Goal: Task Accomplishment & Management: Manage account settings

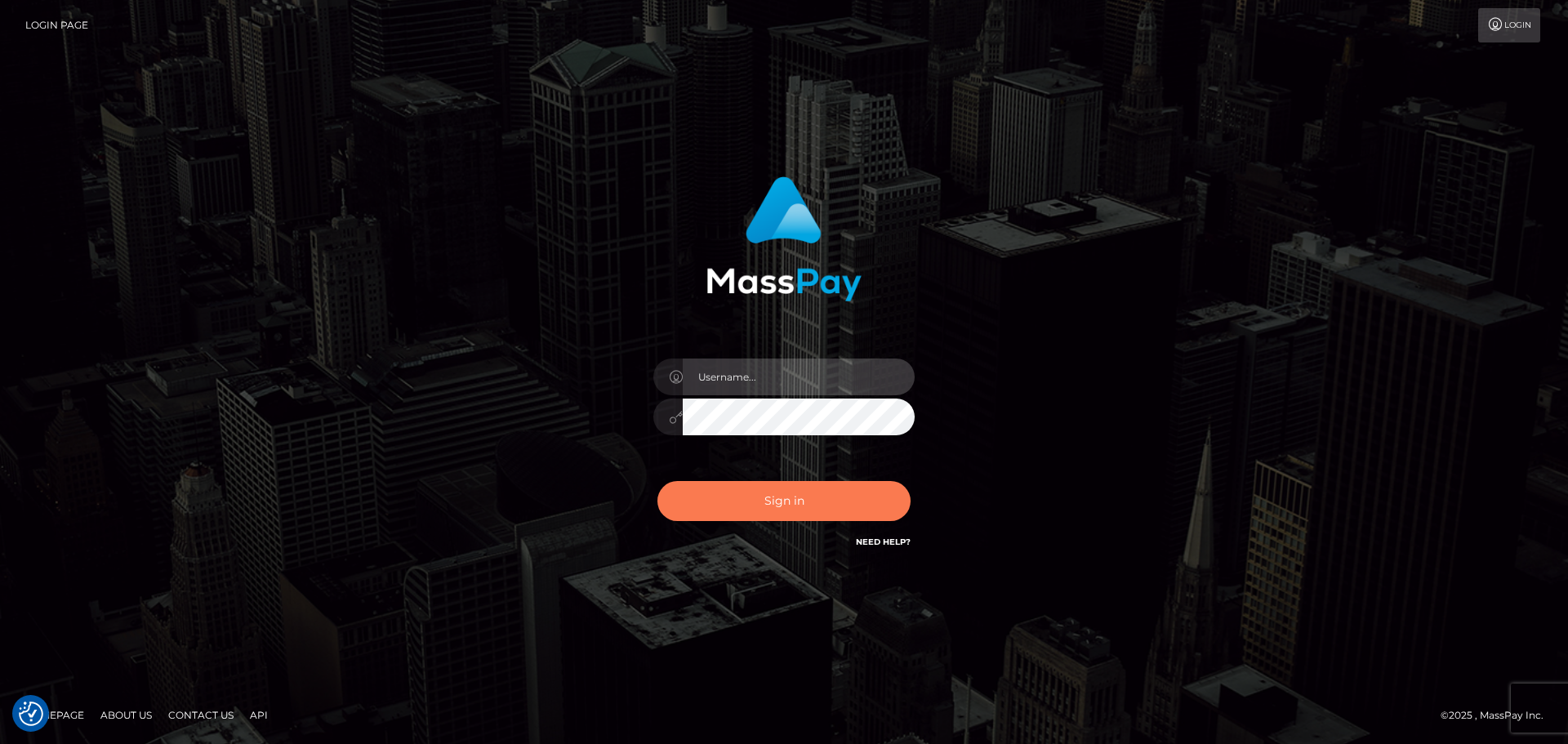
type input "Bedis"
click at [816, 498] on button "Sign in" at bounding box center [783, 501] width 253 height 40
type input "Bedis"
click at [801, 504] on button "Sign in" at bounding box center [783, 501] width 253 height 40
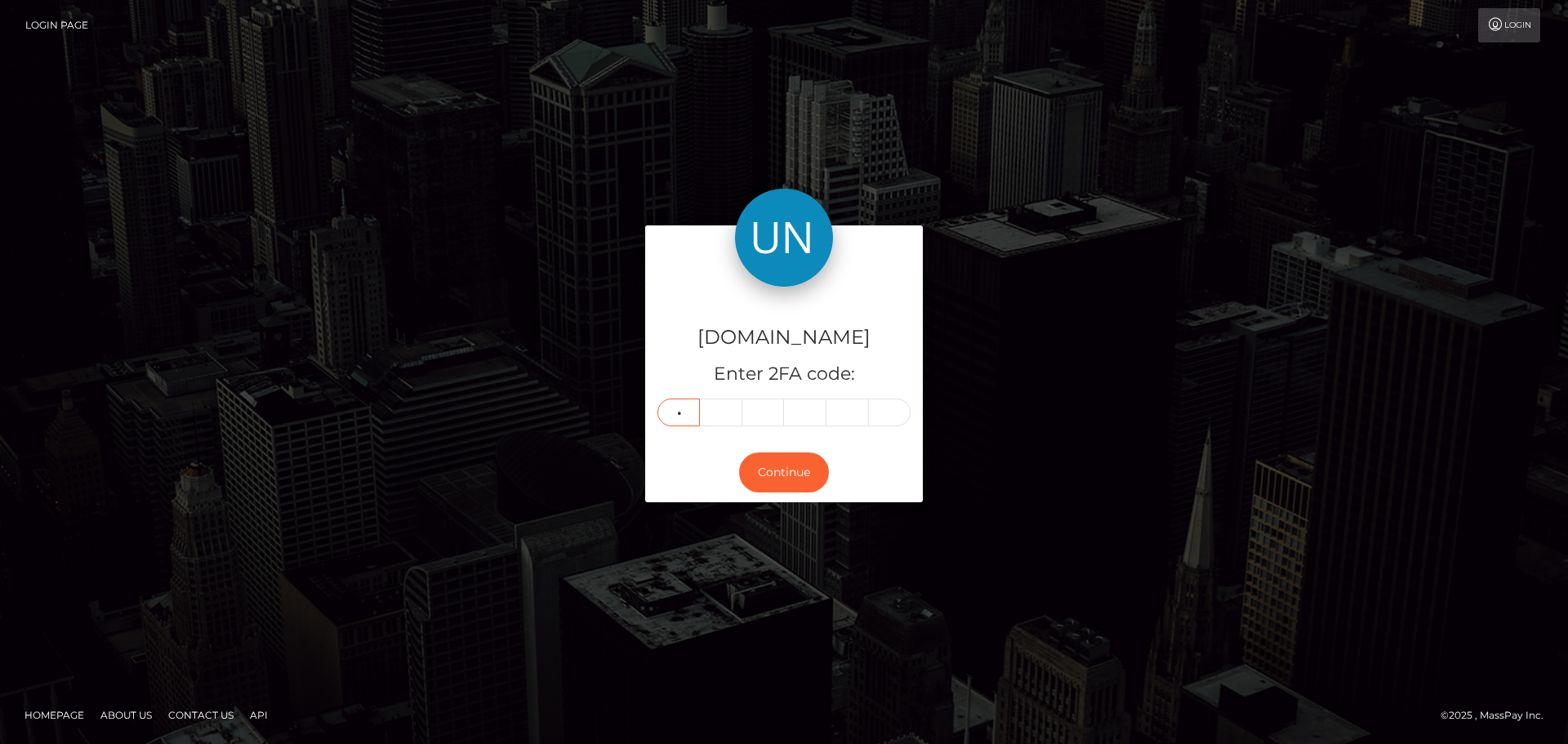
type input "4"
type input "2"
type input "0"
type input "8"
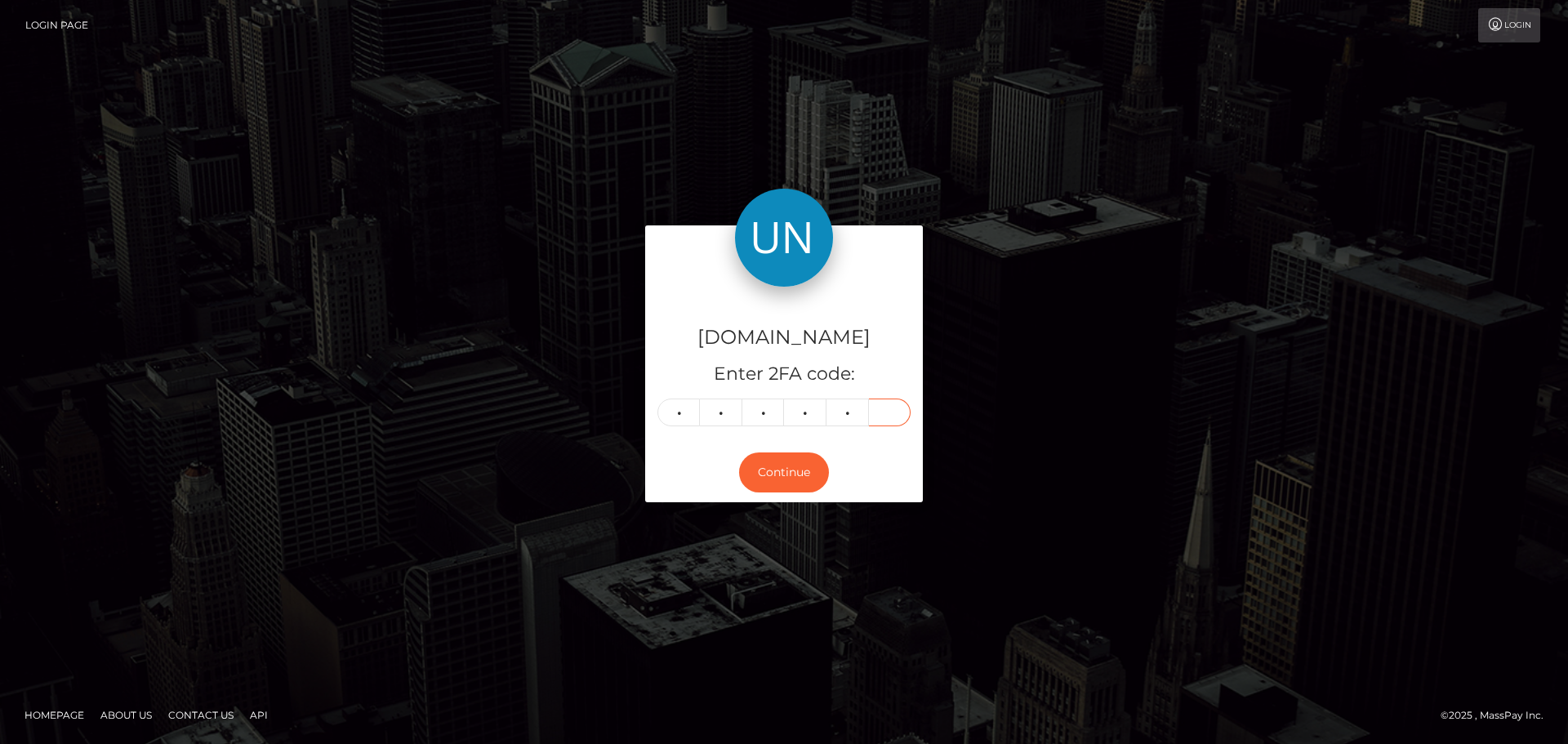
type input "8"
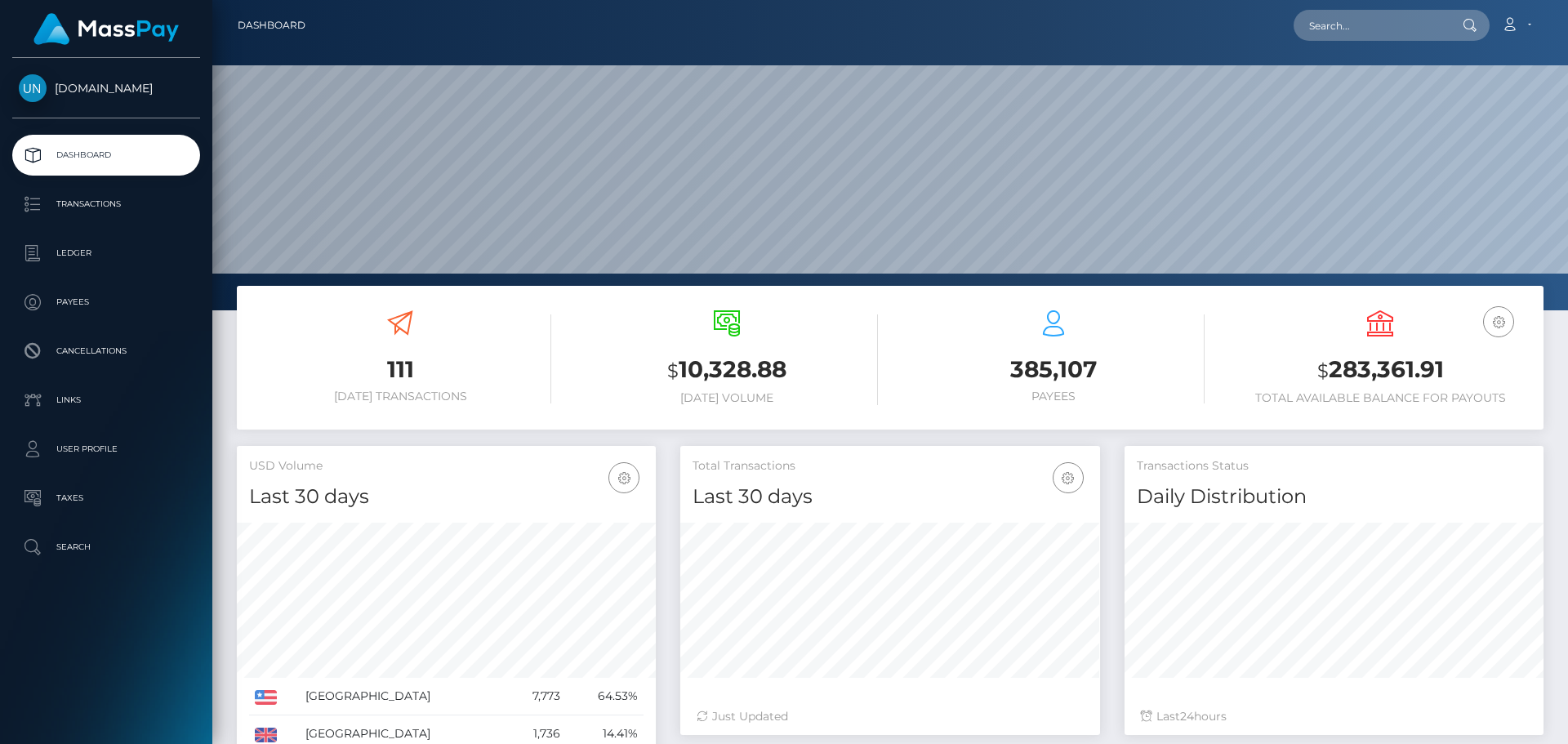
scroll to position [290, 419]
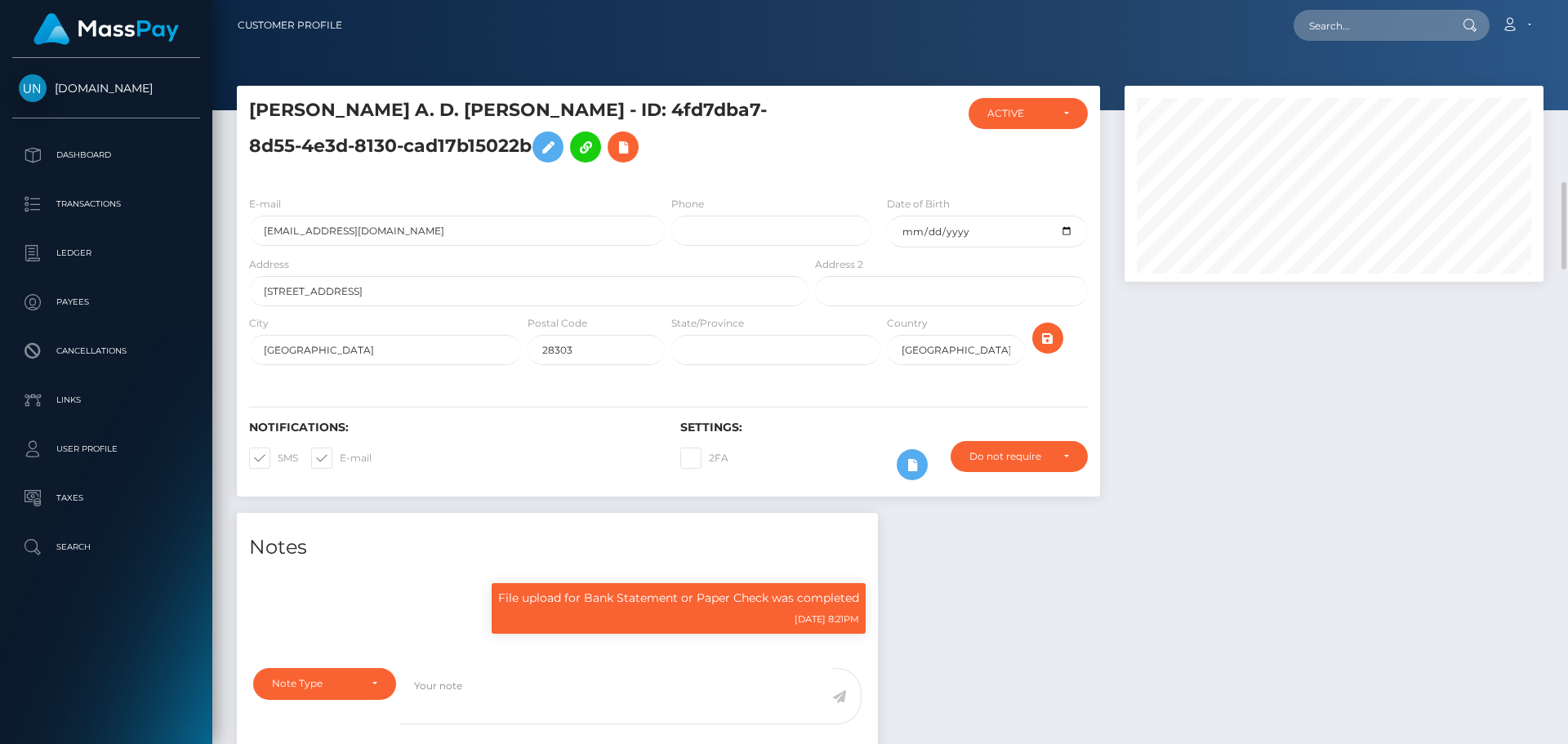
scroll to position [196, 419]
